Goal: Task Accomplishment & Management: Manage account settings

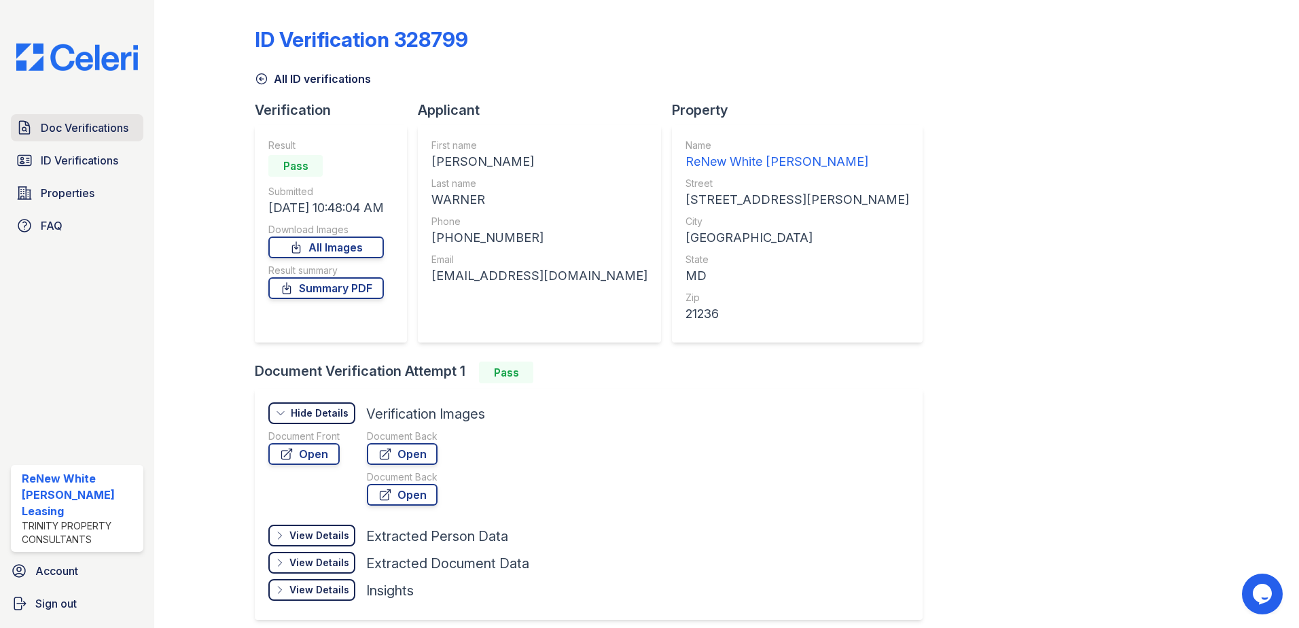
click at [64, 137] on link "Doc Verifications" at bounding box center [77, 127] width 133 height 27
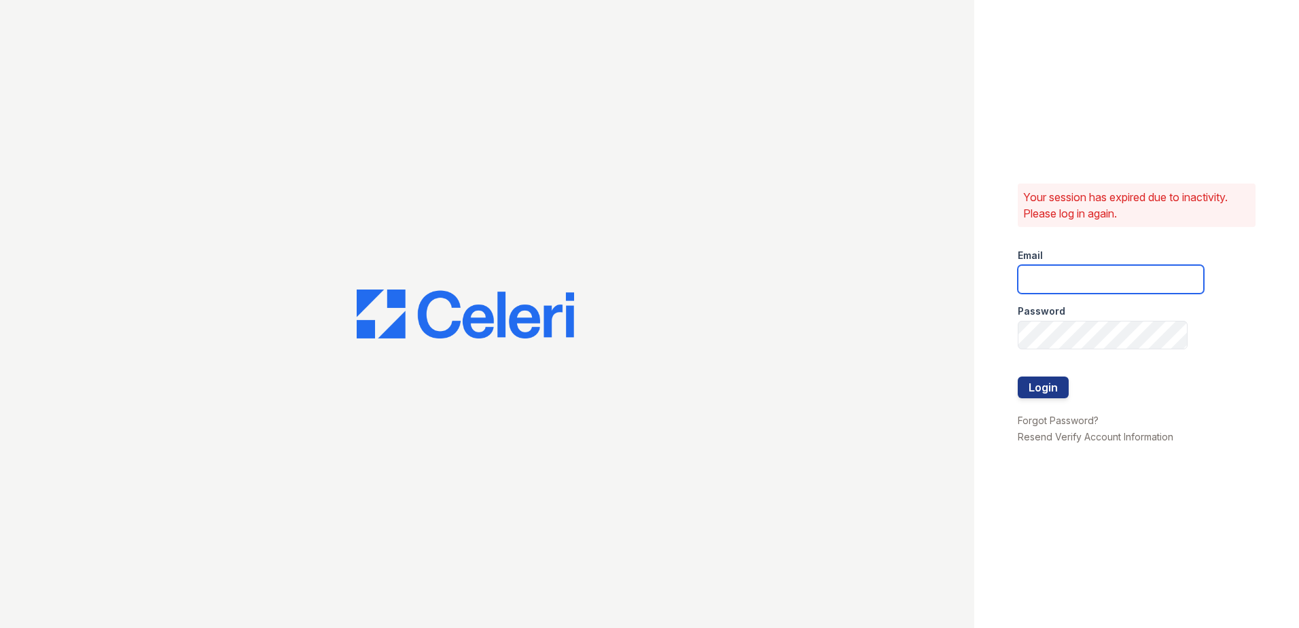
type input "[EMAIL_ADDRESS][DOMAIN_NAME]"
click at [1054, 379] on button "Login" at bounding box center [1043, 387] width 51 height 22
